Goal: Navigation & Orientation: Find specific page/section

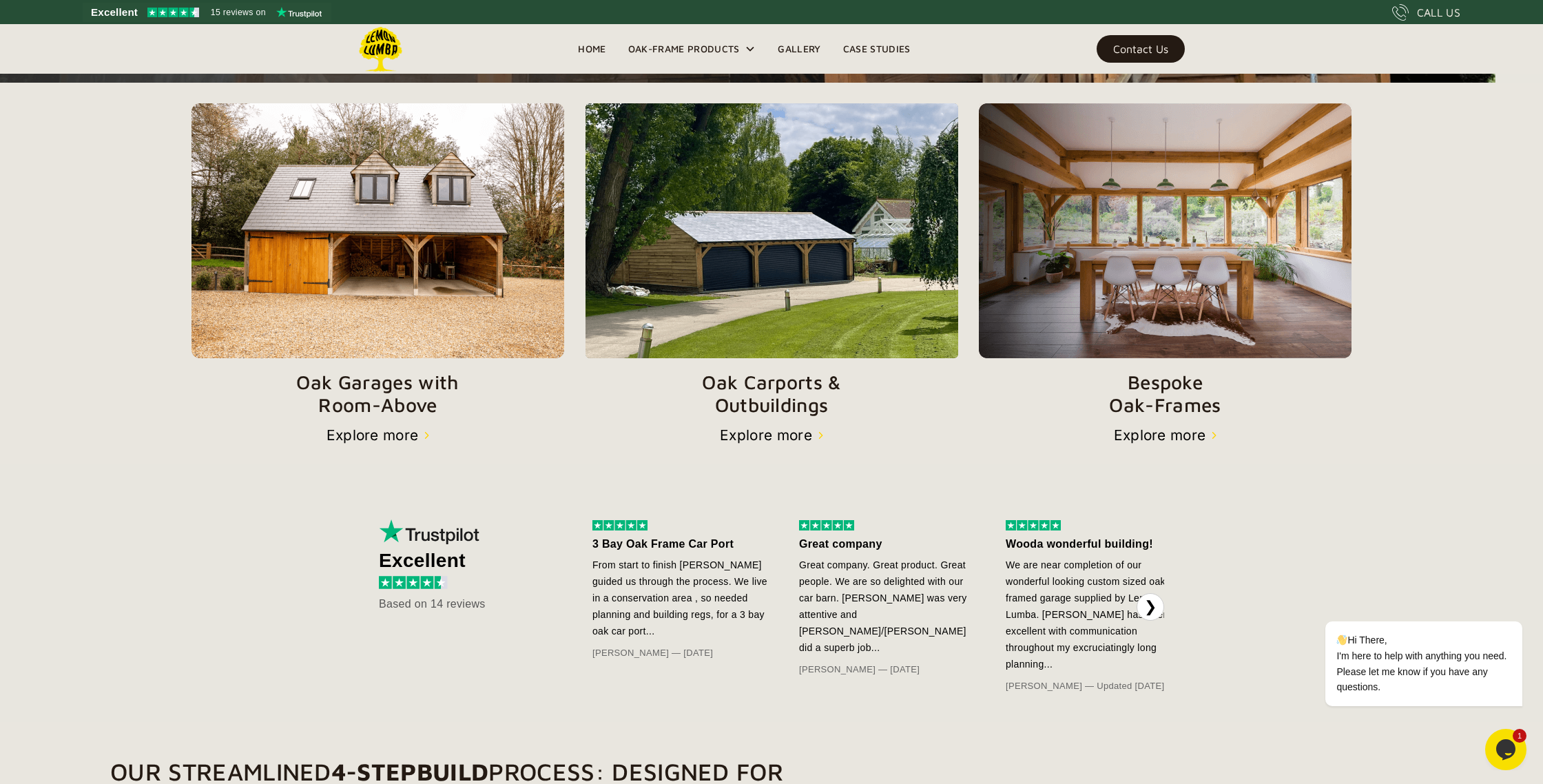
click at [1157, 455] on section "Oak Garages with   Room-Above Explore more Oak Carports & Outbuildings Explore …" at bounding box center [772, 273] width 1543 height 381
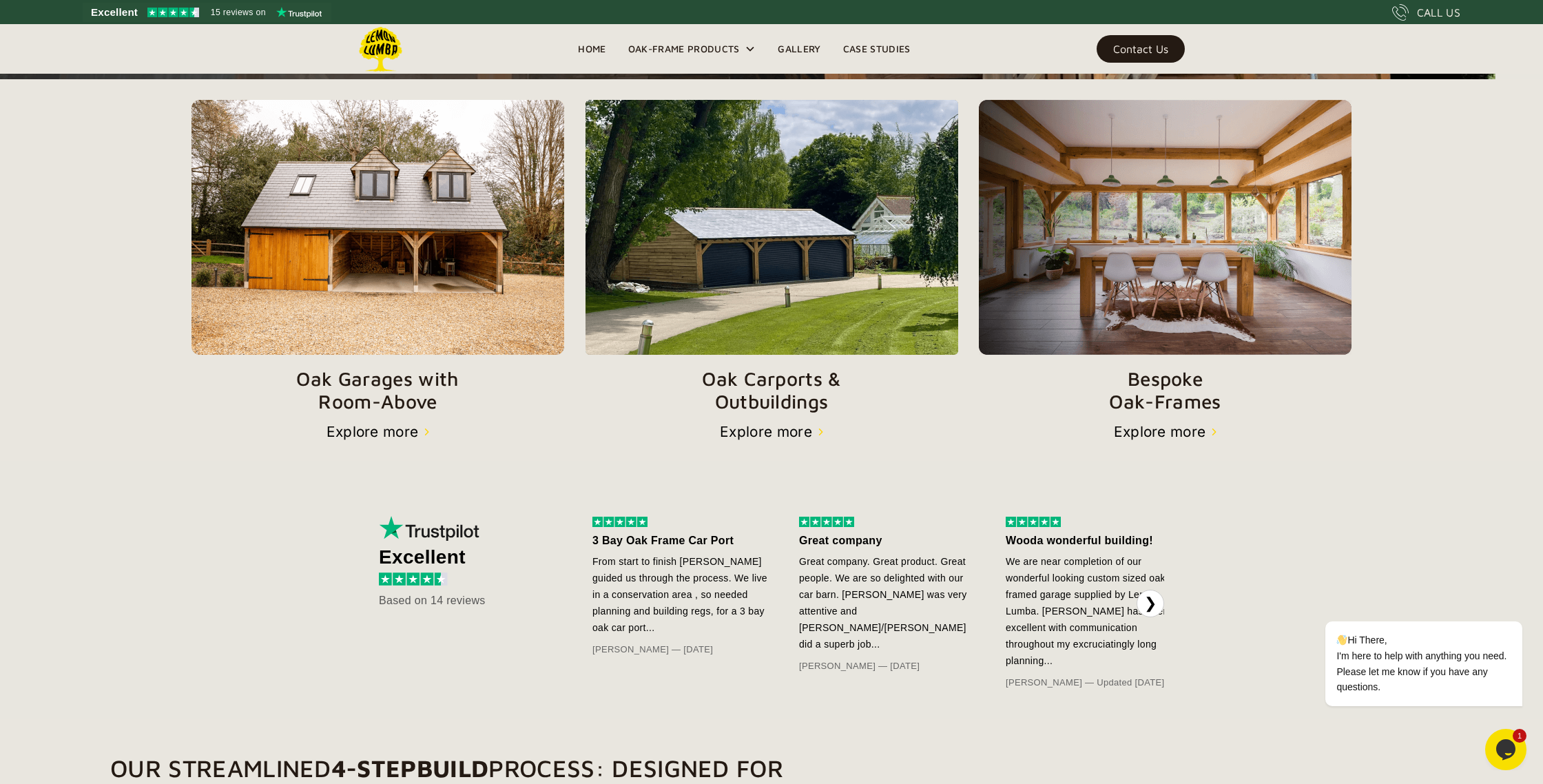
click at [1151, 441] on section "Oak Garages with   Room-Above Explore more Oak Carports & Outbuildings Explore …" at bounding box center [772, 270] width 1543 height 381
click at [1147, 435] on div "Explore more" at bounding box center [1159, 431] width 92 height 17
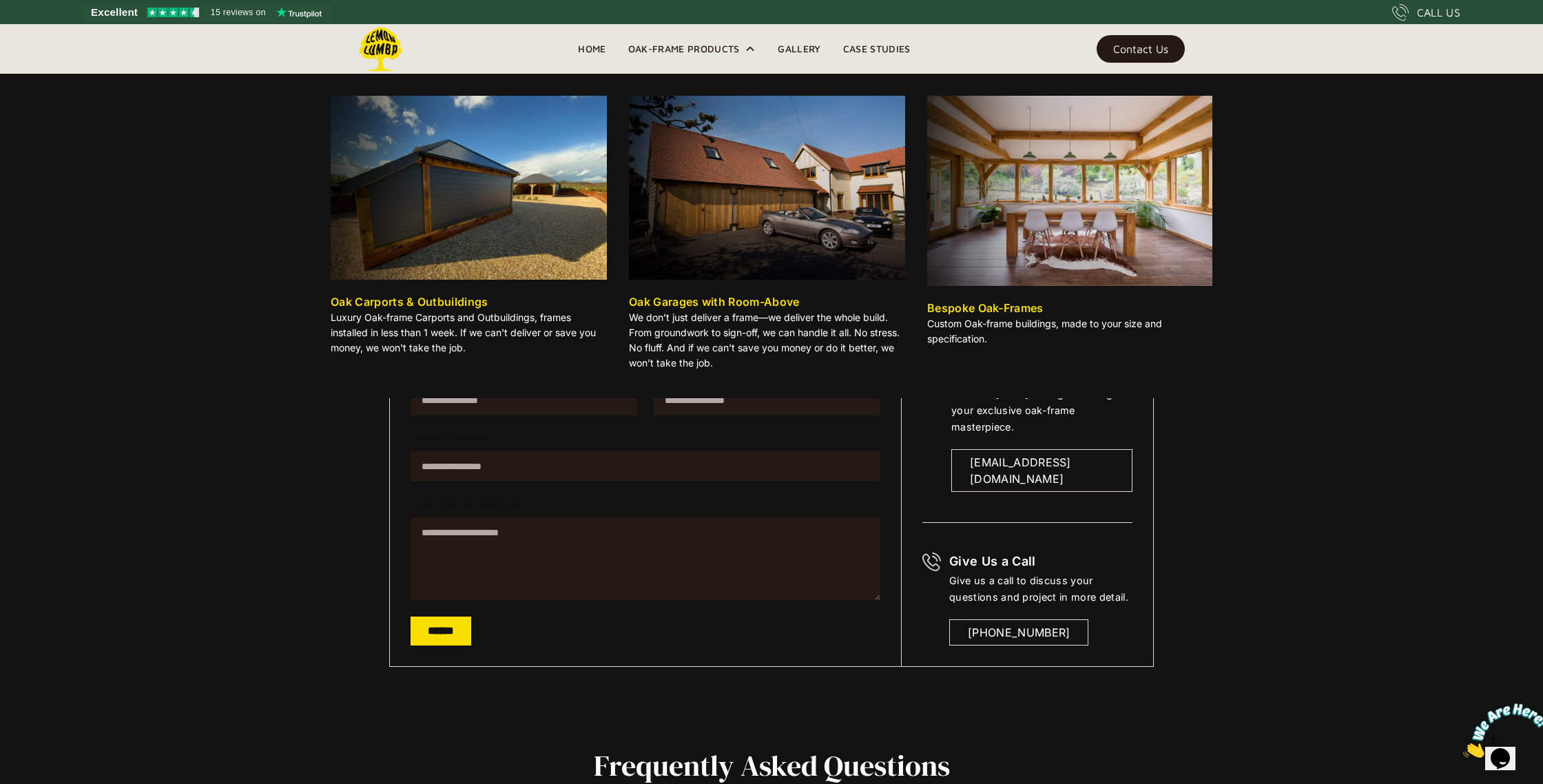
click at [429, 302] on div "Oak Carports & Outbuildings" at bounding box center [409, 301] width 158 height 17
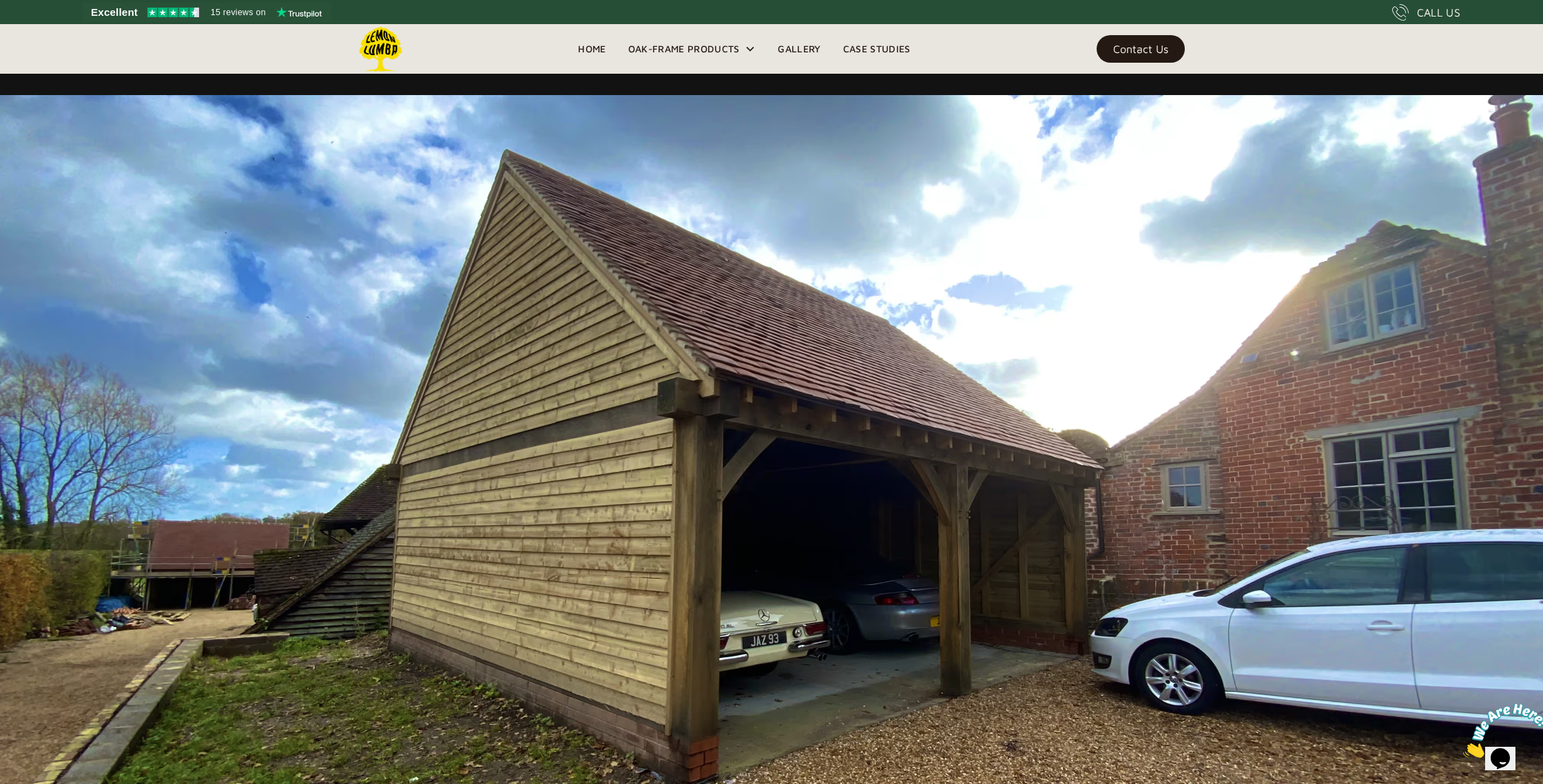
scroll to position [9620, 0]
